Goal: Consume media (video, audio)

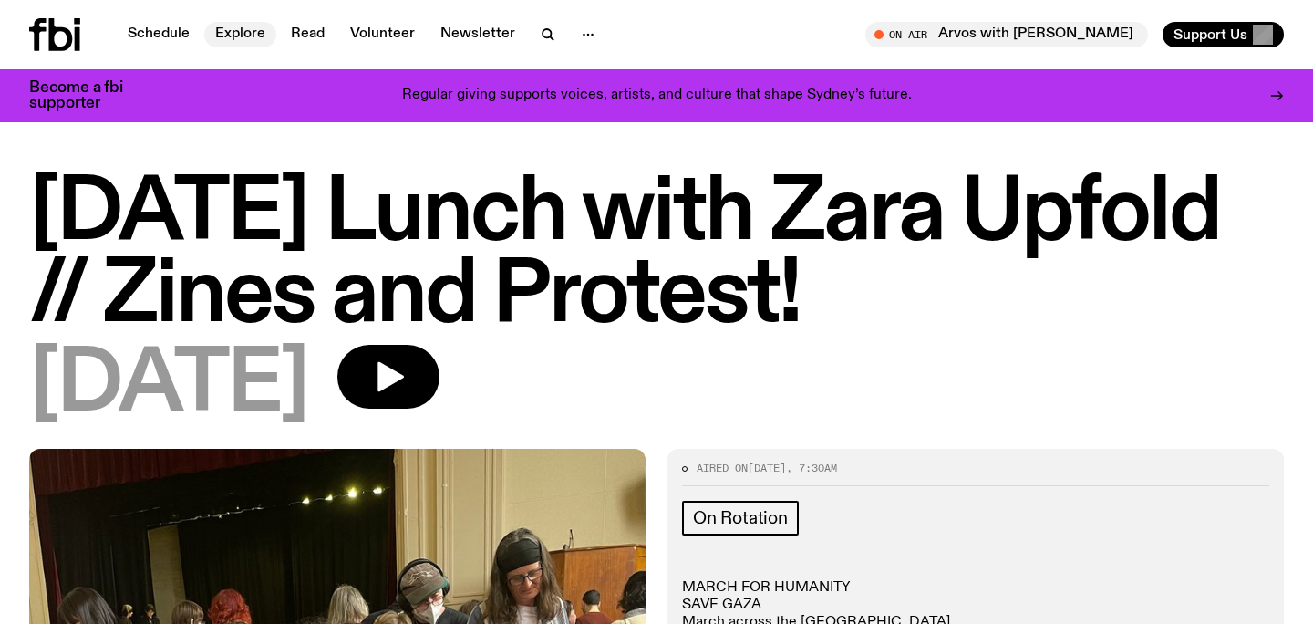
click at [259, 38] on link "Explore" at bounding box center [240, 35] width 72 height 26
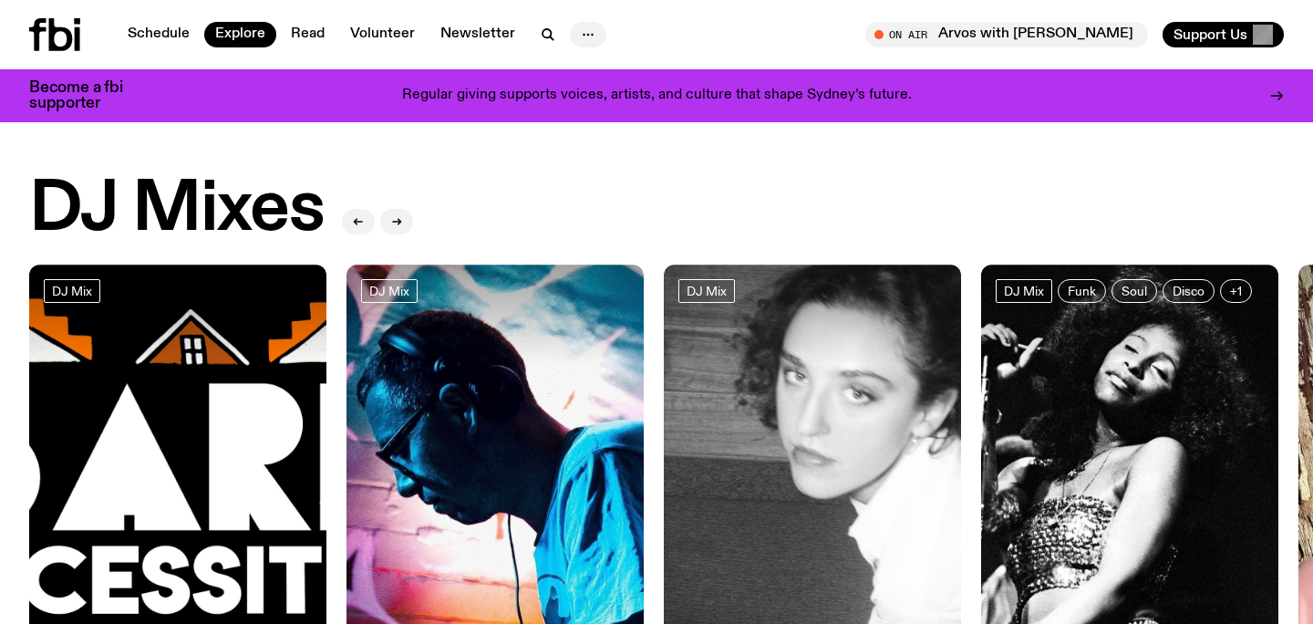
click at [579, 40] on icon "button" at bounding box center [588, 35] width 22 height 22
click at [318, 32] on link "Read" at bounding box center [308, 35] width 56 height 26
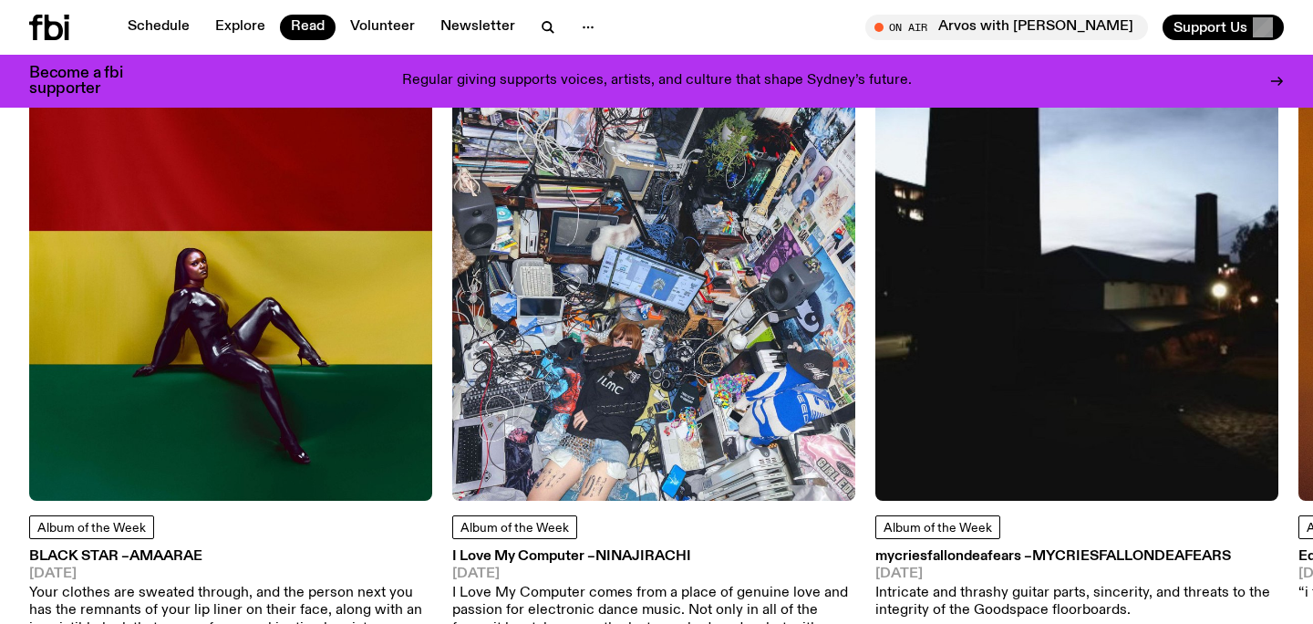
scroll to position [874, 0]
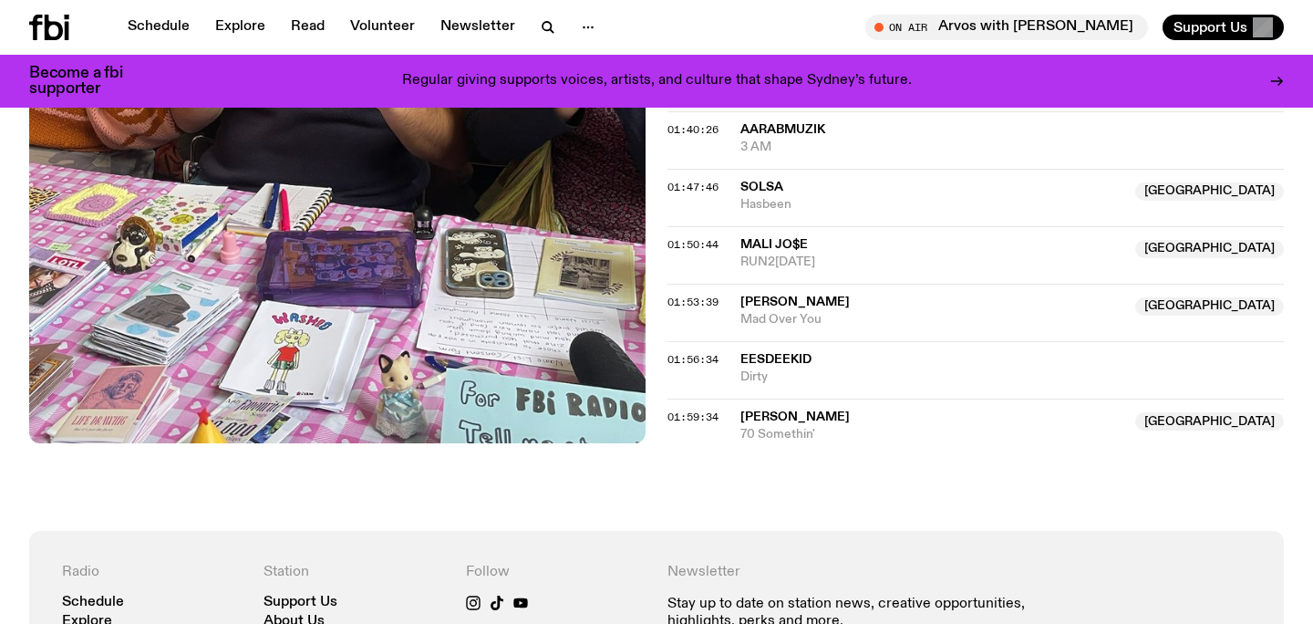
scroll to position [2557, 0]
